Goal: Task Accomplishment & Management: Manage account settings

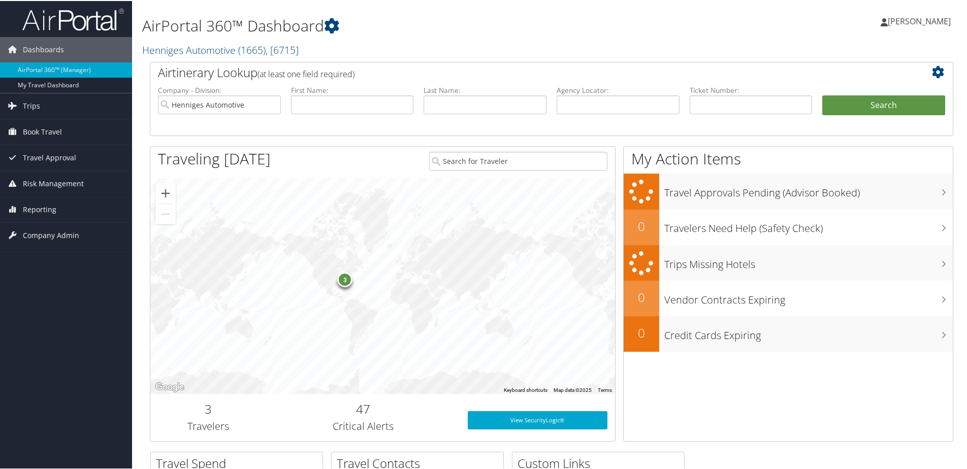
click at [348, 283] on div "3" at bounding box center [345, 278] width 15 height 15
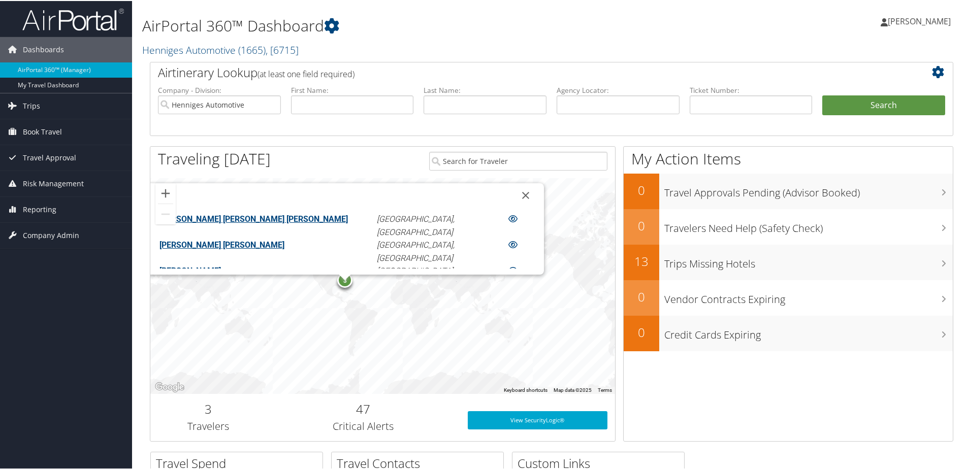
click at [284, 245] on link "[PERSON_NAME] [PERSON_NAME]" at bounding box center [222, 244] width 125 height 10
click at [221, 265] on link "[PERSON_NAME]" at bounding box center [190, 270] width 61 height 10
click at [917, 23] on span "[PERSON_NAME]" at bounding box center [919, 20] width 63 height 11
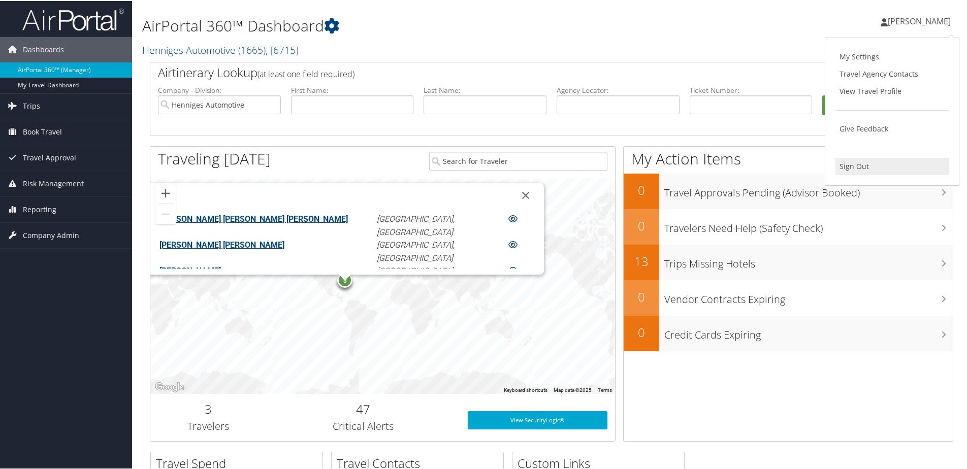
click at [853, 163] on link "Sign Out" at bounding box center [892, 165] width 113 height 17
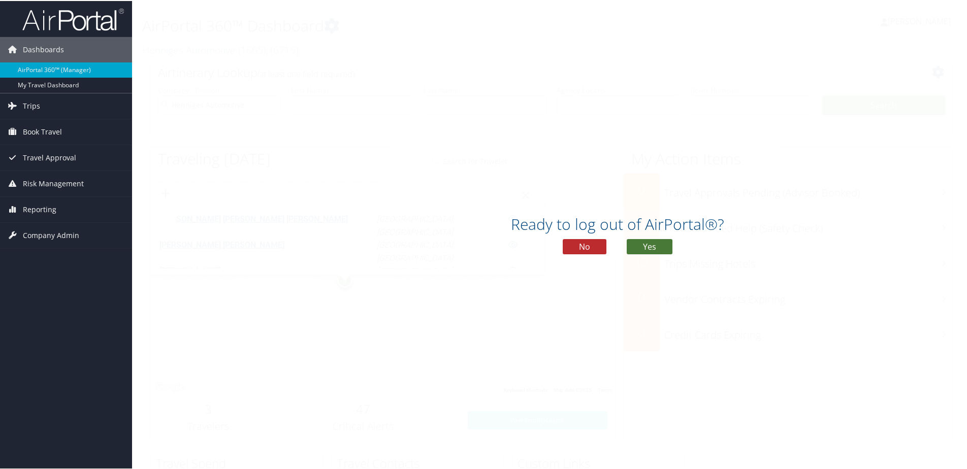
click at [650, 248] on button "Yes" at bounding box center [650, 245] width 46 height 15
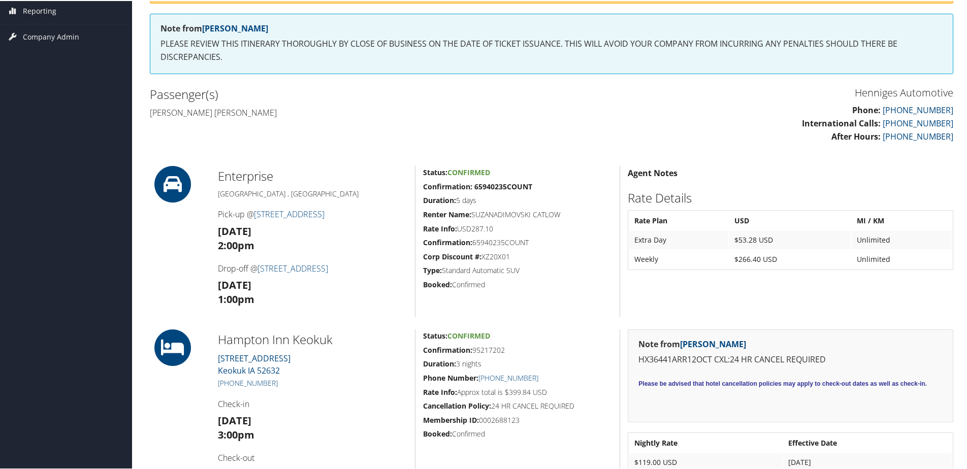
scroll to position [152, 0]
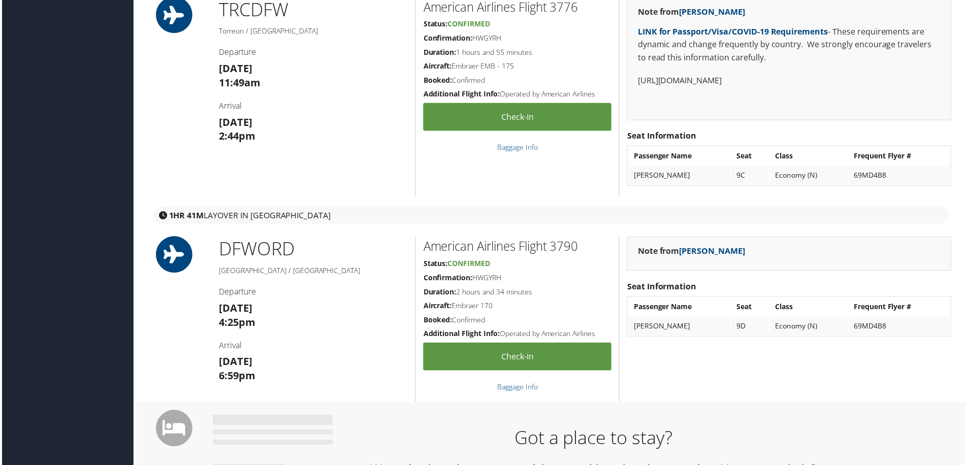
scroll to position [356, 0]
